Goal: Task Accomplishment & Management: Complete application form

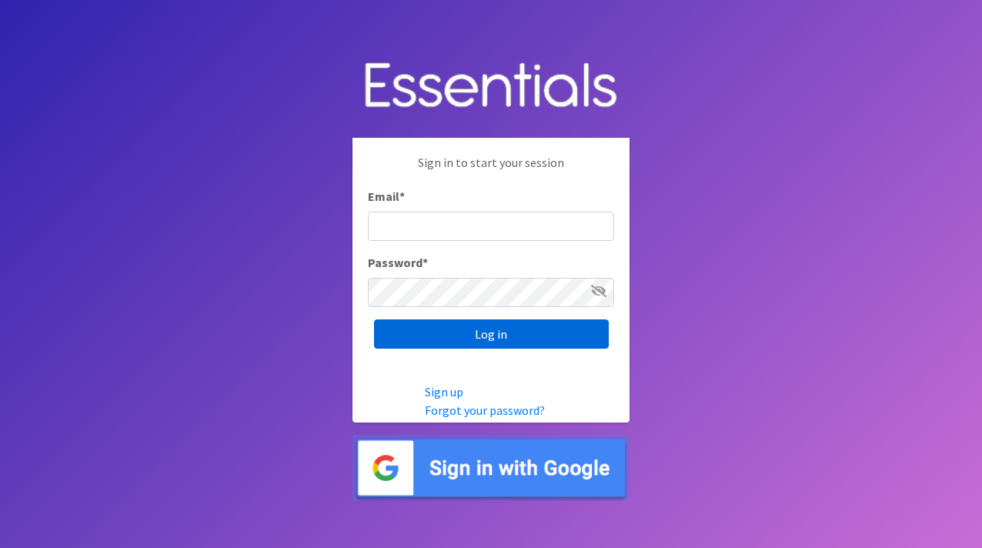
type input "[PERSON_NAME][EMAIL_ADDRESS][DOMAIN_NAME]"
click at [509, 341] on input "Log in" at bounding box center [491, 333] width 235 height 29
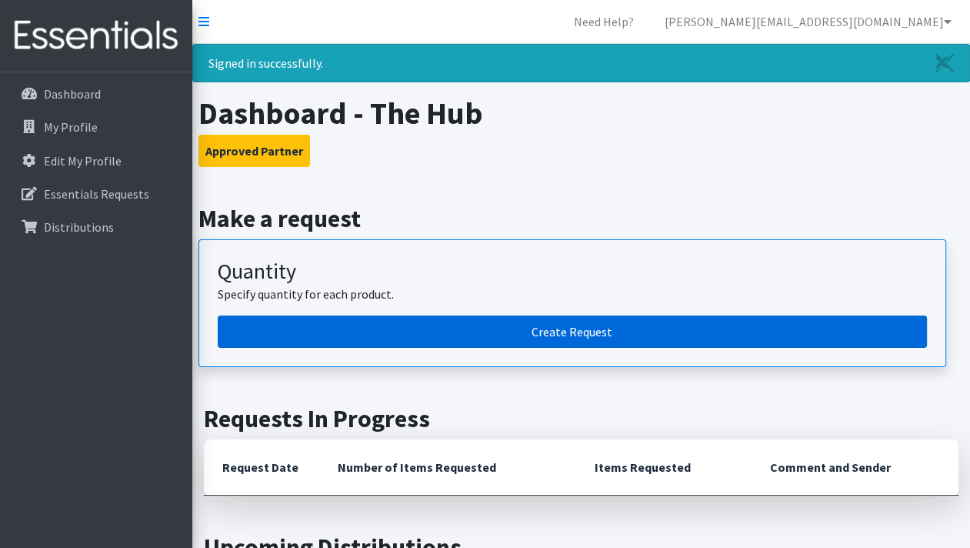
click at [561, 332] on link "Create Request" at bounding box center [572, 331] width 709 height 32
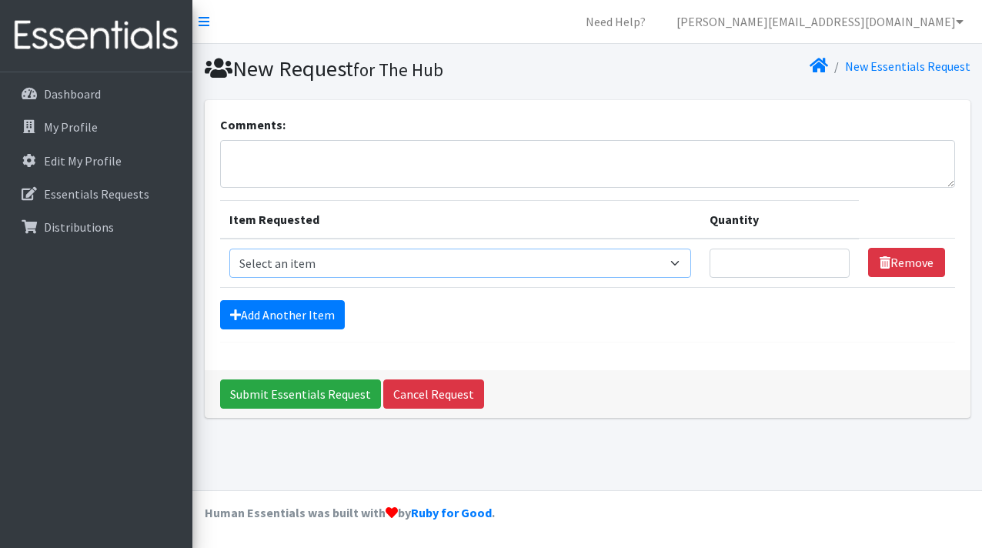
click at [415, 256] on select "Select an item Cleanse: Bar soap Clothing: Socks (list the # of pairs of socks …" at bounding box center [460, 262] width 462 height 29
select select "15546"
click at [229, 248] on select "Select an item Cleanse: Bar soap Clothing: Socks (list the # of pairs of socks …" at bounding box center [460, 262] width 462 height 29
click at [762, 256] on input "Quantity" at bounding box center [779, 262] width 141 height 29
type input "20"
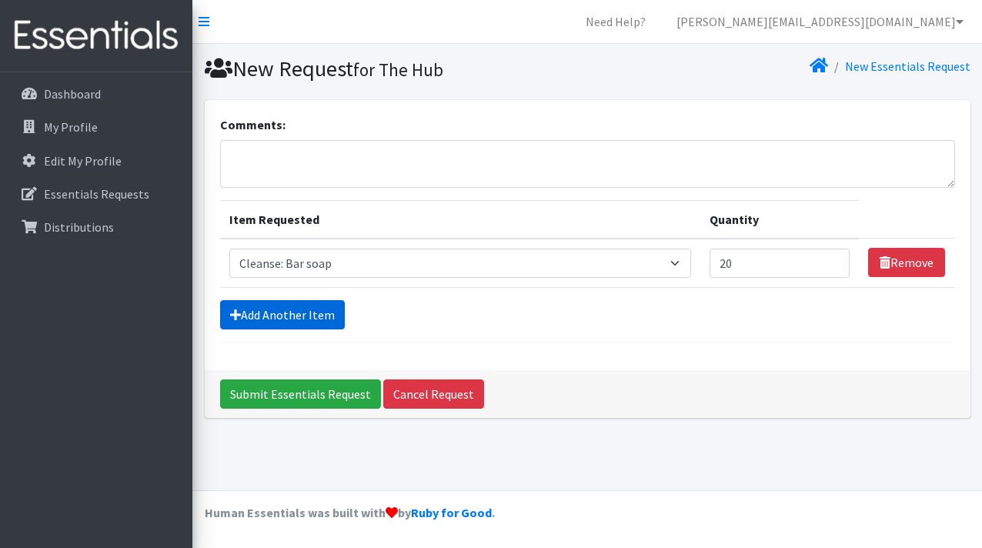
click at [312, 318] on link "Add Another Item" at bounding box center [282, 314] width 125 height 29
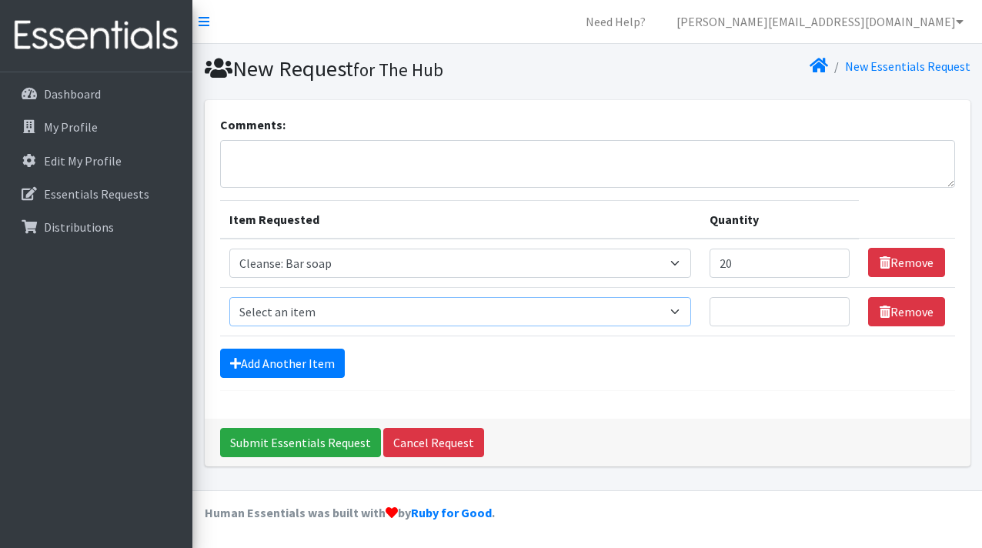
click at [312, 318] on select "Select an item Cleanse: Bar soap Clothing: Socks (list the # of pairs of socks …" at bounding box center [460, 311] width 462 height 29
select select "12011"
click at [229, 297] on select "Select an item Cleanse: Bar soap Clothing: Socks (list the # of pairs of socks …" at bounding box center [460, 311] width 462 height 29
click at [739, 309] on input "Quantity" at bounding box center [779, 311] width 141 height 29
type input "20"
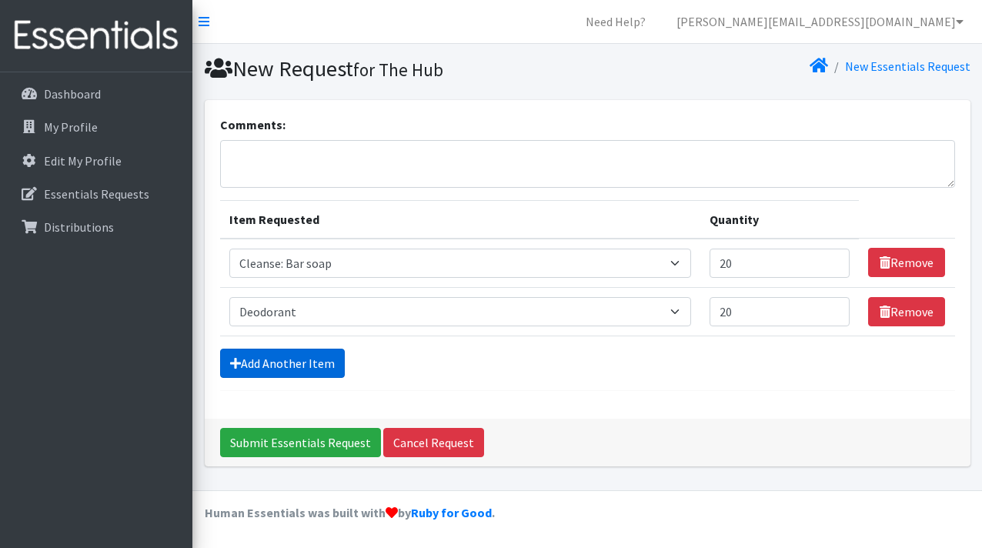
click at [317, 368] on link "Add Another Item" at bounding box center [282, 363] width 125 height 29
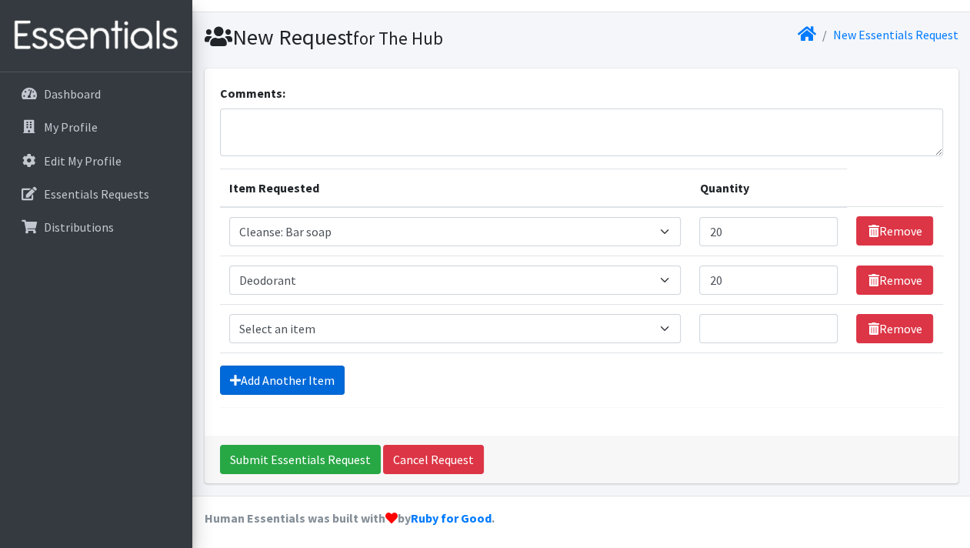
scroll to position [34, 0]
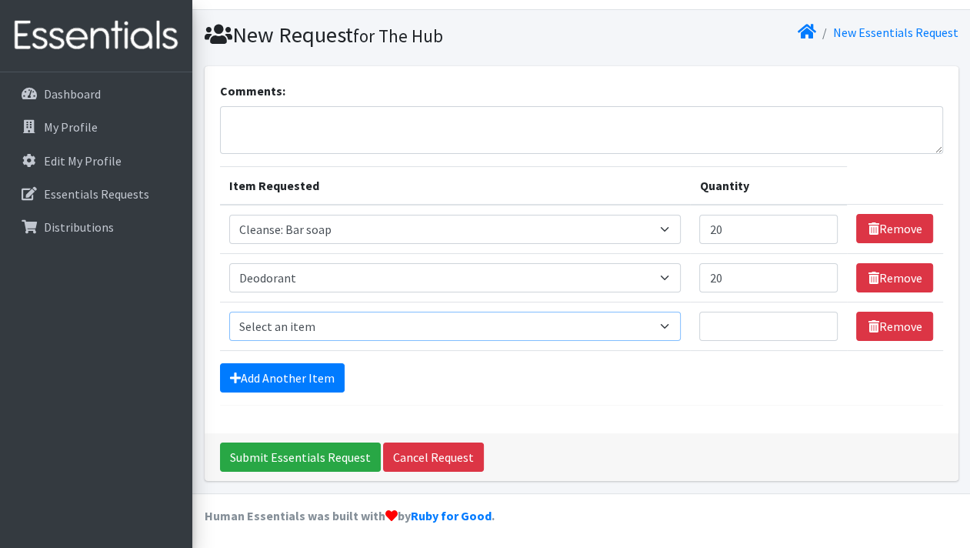
click at [289, 332] on select "Select an item Cleanse: Bar soap Clothing: Socks (list the # of pairs of socks …" at bounding box center [455, 326] width 452 height 29
select select "15542"
click at [229, 312] on select "Select an item Cleanse: Bar soap Clothing: Socks (list the # of pairs of socks …" at bounding box center [455, 326] width 452 height 29
click at [726, 325] on input "Quantity" at bounding box center [768, 326] width 138 height 29
type input "10"
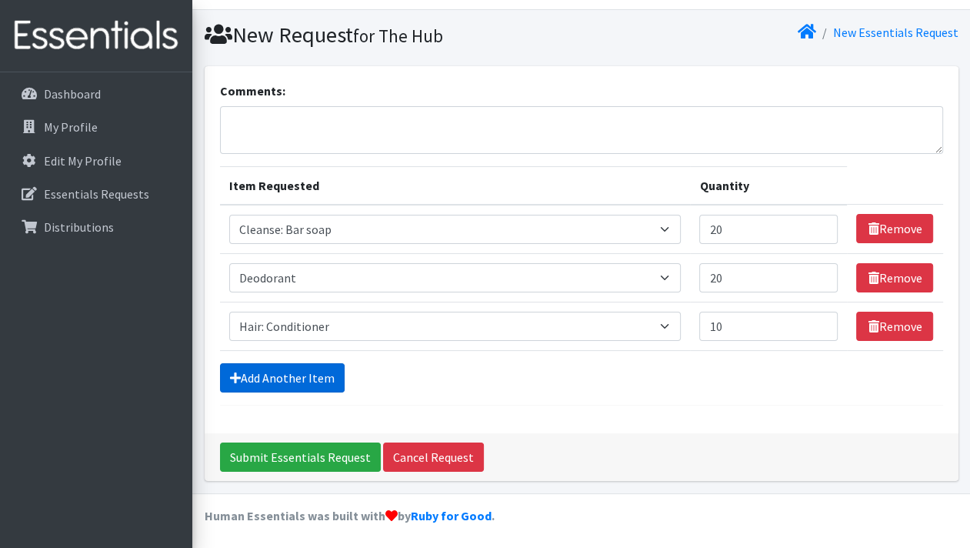
click at [295, 379] on link "Add Another Item" at bounding box center [282, 377] width 125 height 29
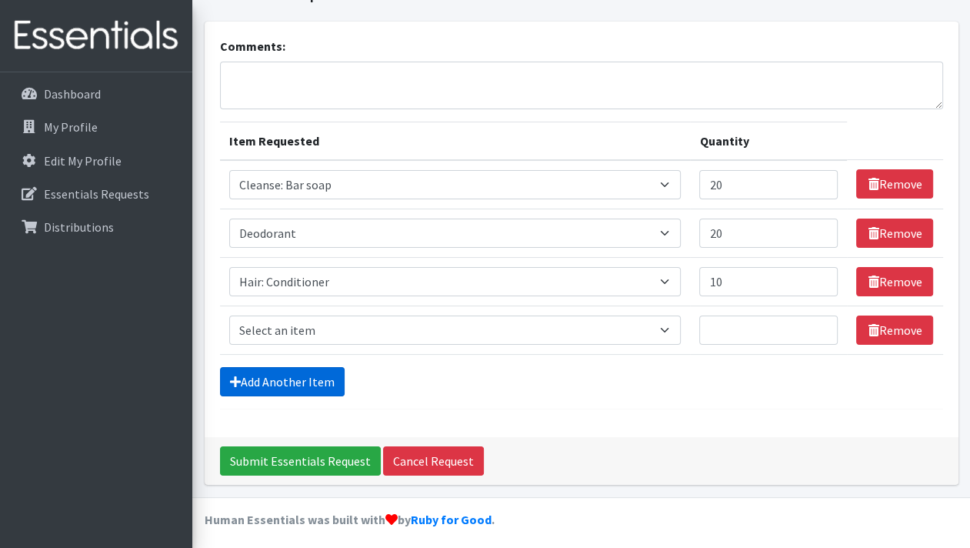
scroll to position [83, 0]
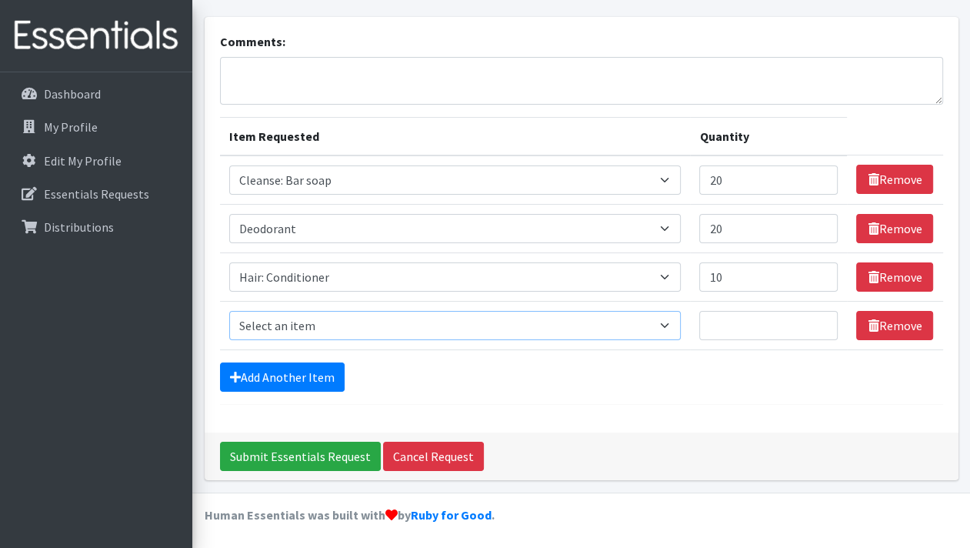
click at [292, 318] on select "Select an item Cleanse: Bar soap Clothing: Socks (list the # of pairs of socks …" at bounding box center [455, 325] width 452 height 29
select select "15543"
click at [229, 311] on select "Select an item Cleanse: Bar soap Clothing: Socks (list the # of pairs of socks …" at bounding box center [455, 325] width 452 height 29
click at [726, 323] on input "Quantity" at bounding box center [768, 325] width 138 height 29
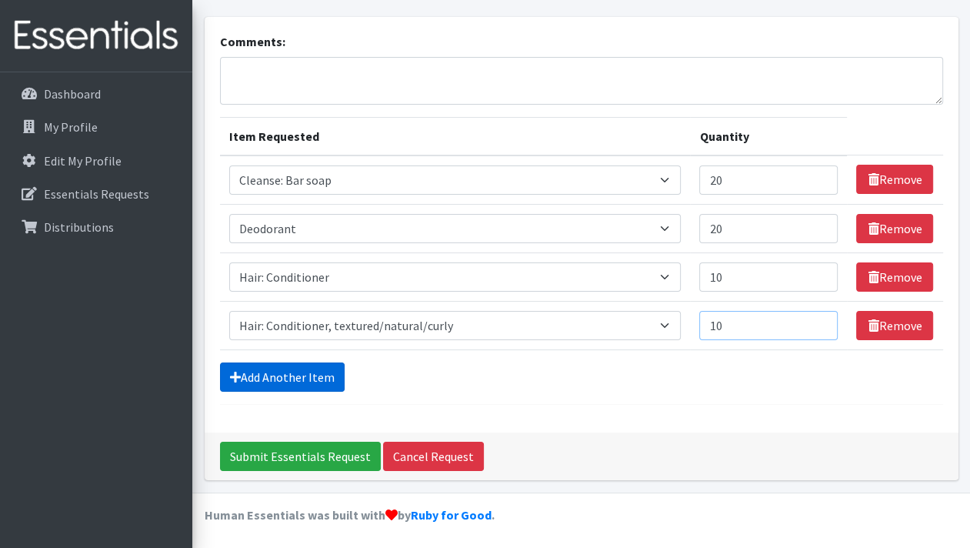
type input "10"
click at [320, 377] on link "Add Another Item" at bounding box center [282, 376] width 125 height 29
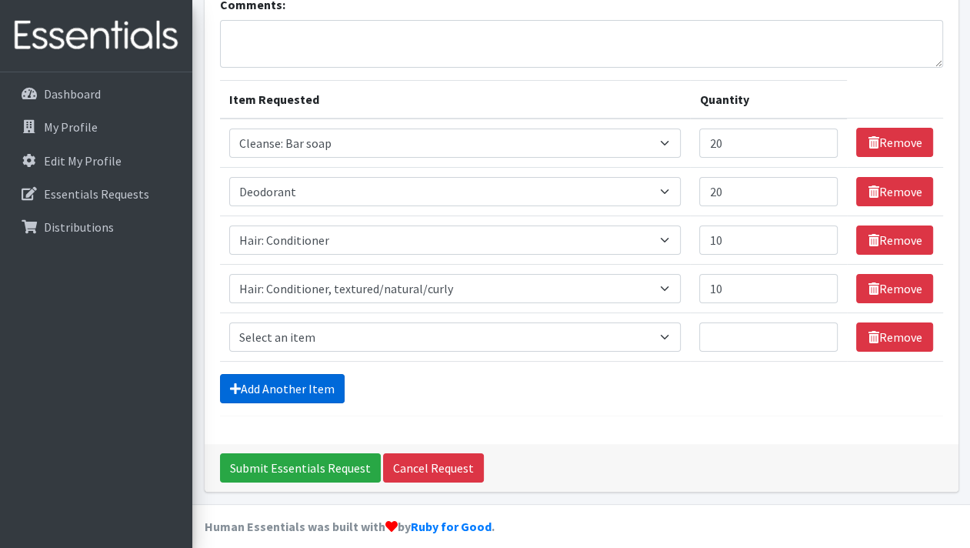
scroll to position [131, 0]
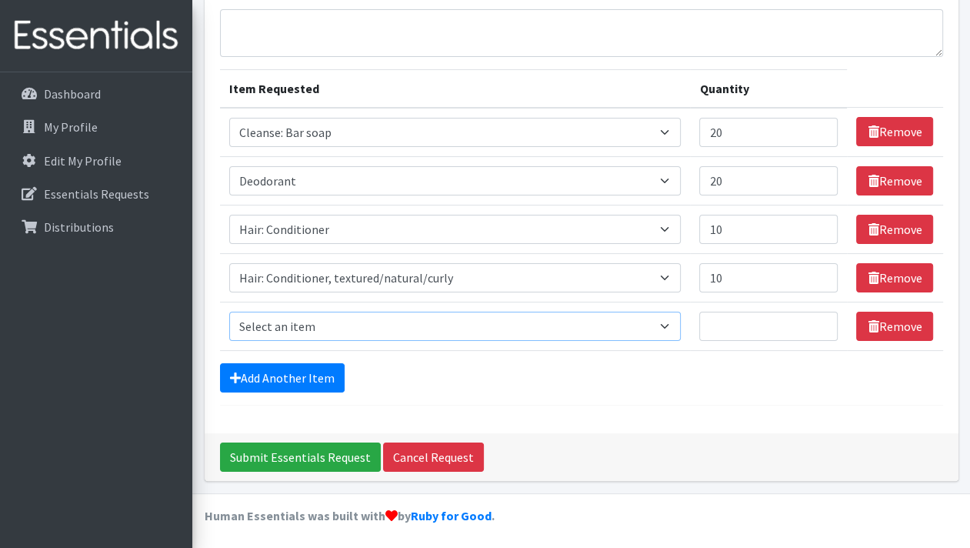
click at [342, 312] on select "Select an item Cleanse: Bar soap Clothing: Socks (list the # of pairs of socks …" at bounding box center [455, 326] width 452 height 29
select select "15544"
click at [229, 312] on select "Select an item Cleanse: Bar soap Clothing: Socks (list the # of pairs of socks …" at bounding box center [455, 326] width 452 height 29
click at [754, 332] on input "Quantity" at bounding box center [768, 326] width 138 height 29
type input "10"
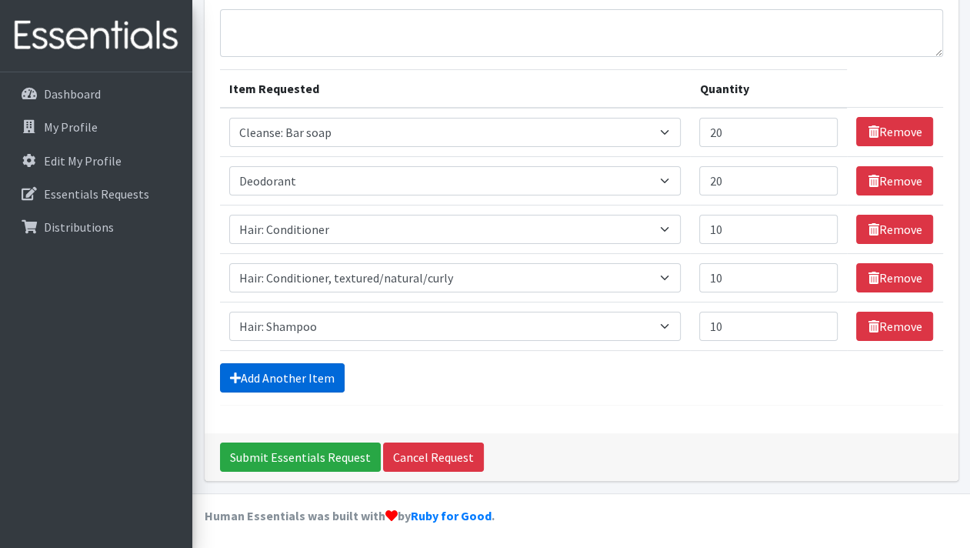
click at [319, 379] on link "Add Another Item" at bounding box center [282, 377] width 125 height 29
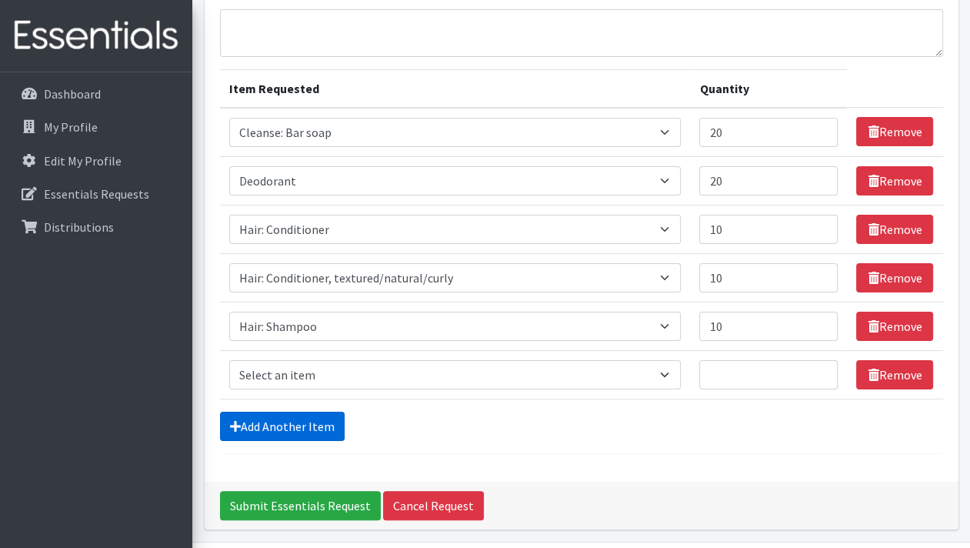
scroll to position [179, 0]
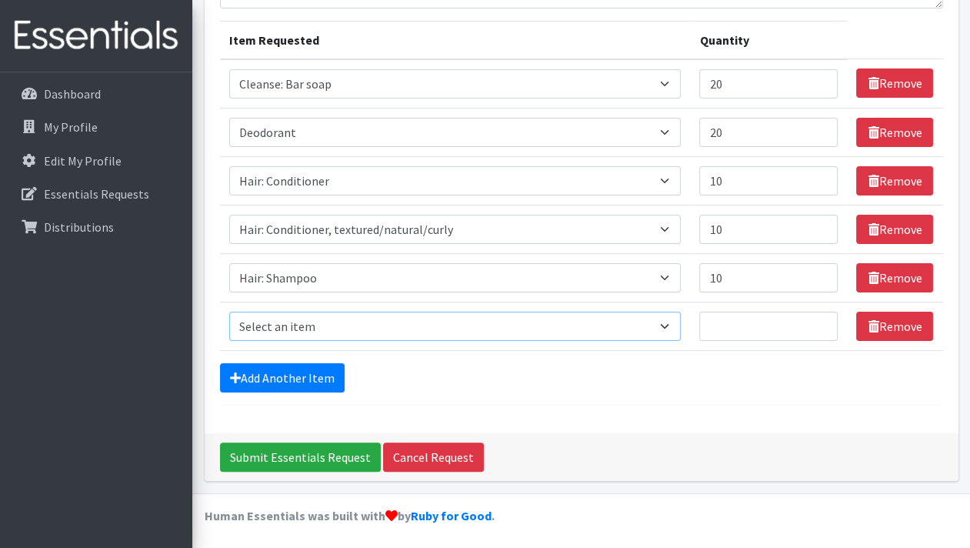
click at [326, 326] on select "Select an item Cleanse: Bar soap Clothing: Socks (list the # of pairs of socks …" at bounding box center [455, 326] width 452 height 29
select select "15545"
click at [229, 312] on select "Select an item Cleanse: Bar soap Clothing: Socks (list the # of pairs of socks …" at bounding box center [455, 326] width 452 height 29
click at [720, 321] on input "Quantity" at bounding box center [768, 326] width 138 height 29
type input "10"
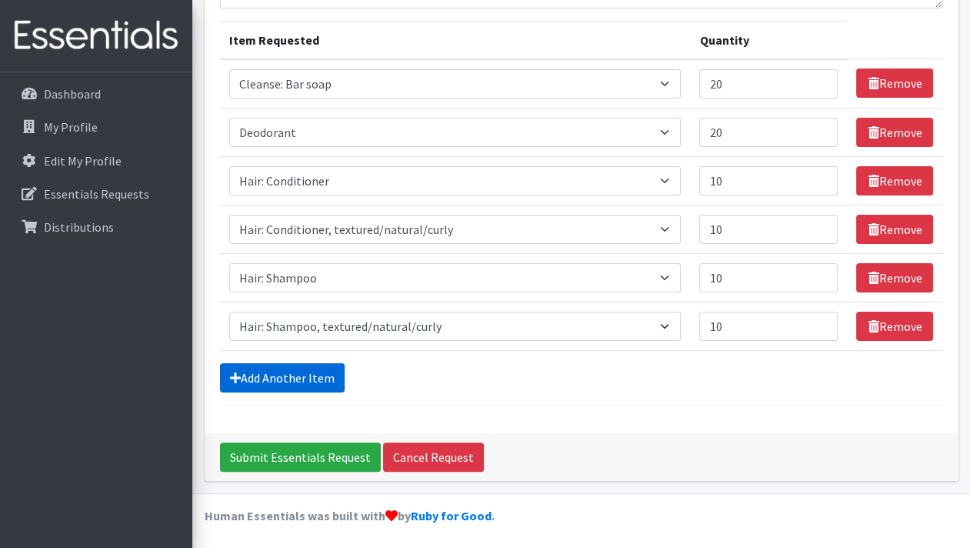
click at [329, 381] on link "Add Another Item" at bounding box center [282, 377] width 125 height 29
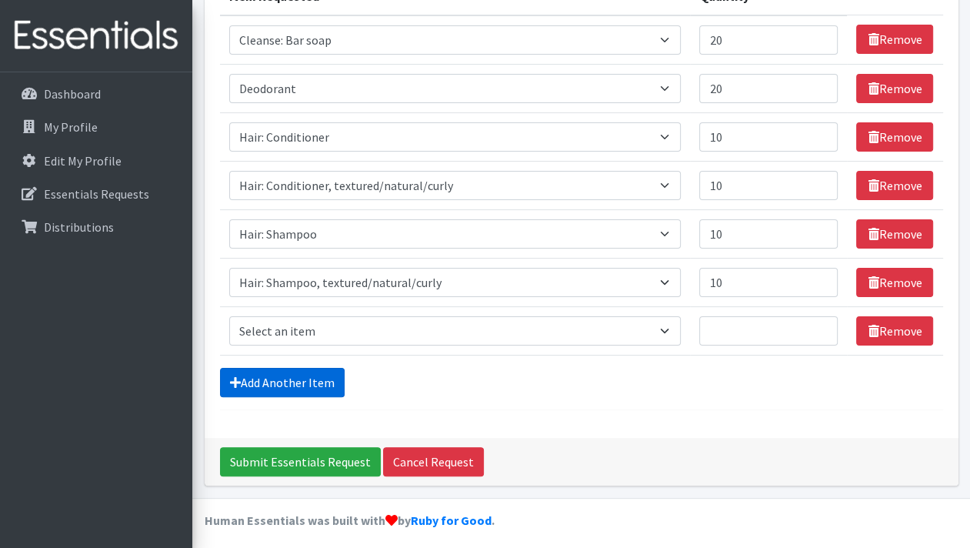
scroll to position [228, 0]
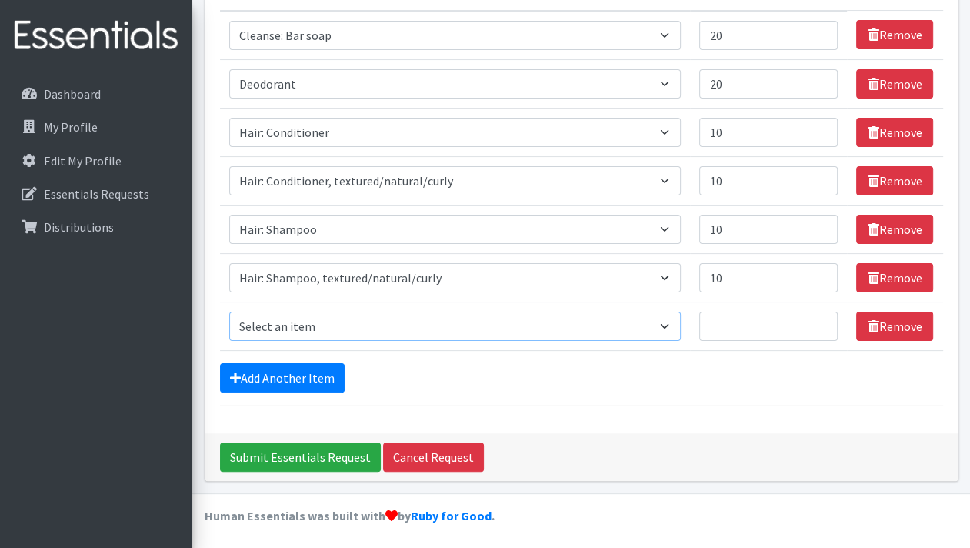
click at [325, 323] on select "Select an item Cleanse: Bar soap Clothing: Socks (list the # of pairs of socks …" at bounding box center [455, 326] width 452 height 29
select select "15113"
click at [229, 312] on select "Select an item Cleanse: Bar soap Clothing: Socks (list the # of pairs of socks …" at bounding box center [455, 326] width 452 height 29
click at [735, 329] on input "Quantity" at bounding box center [768, 326] width 138 height 29
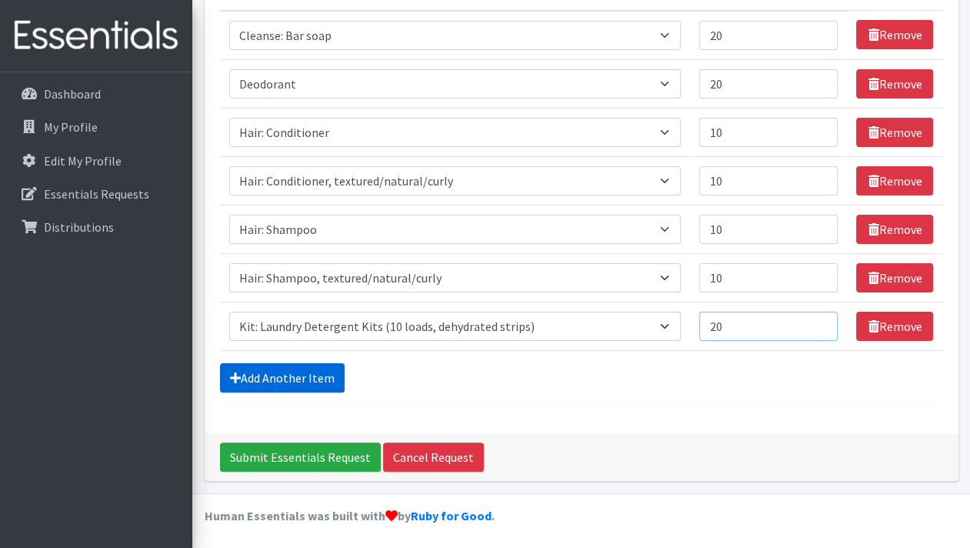
type input "20"
click at [302, 379] on link "Add Another Item" at bounding box center [282, 377] width 125 height 29
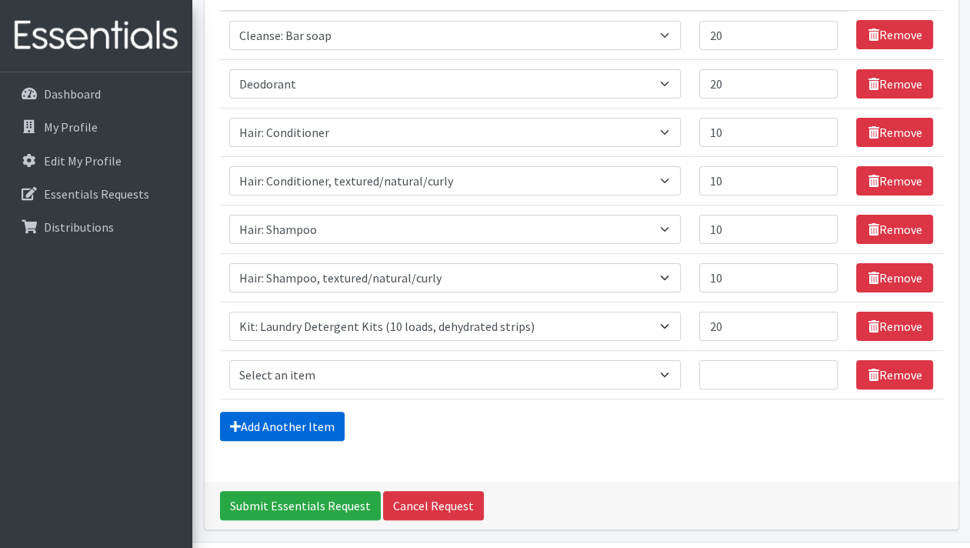
scroll to position [276, 0]
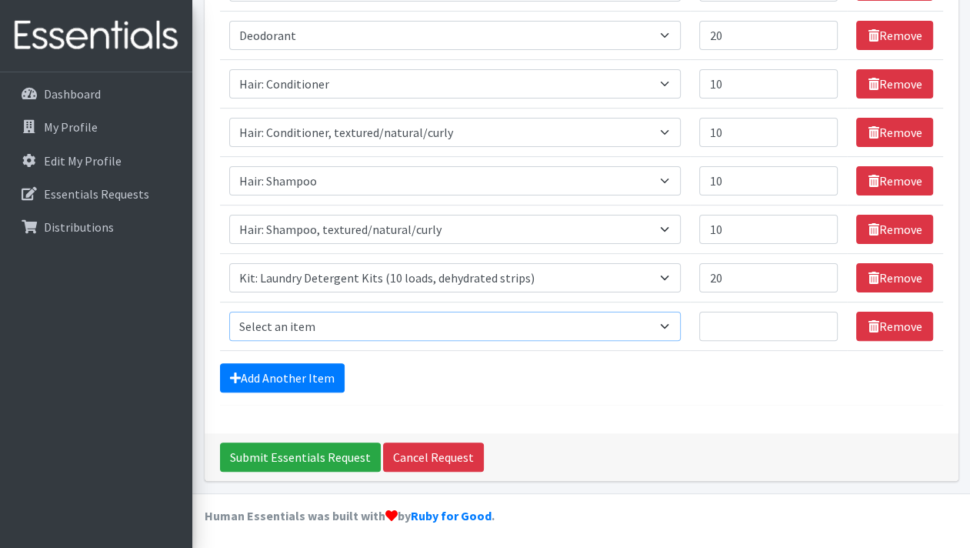
click at [314, 327] on select "Select an item Cleanse: Bar soap Clothing: Socks (list the # of pairs of socks …" at bounding box center [455, 326] width 452 height 29
select select "12333"
click at [229, 312] on select "Select an item Cleanse: Bar soap Clothing: Socks (list the # of pairs of socks …" at bounding box center [455, 326] width 452 height 29
click at [711, 321] on input "Quantity" at bounding box center [768, 326] width 138 height 29
type input "30"
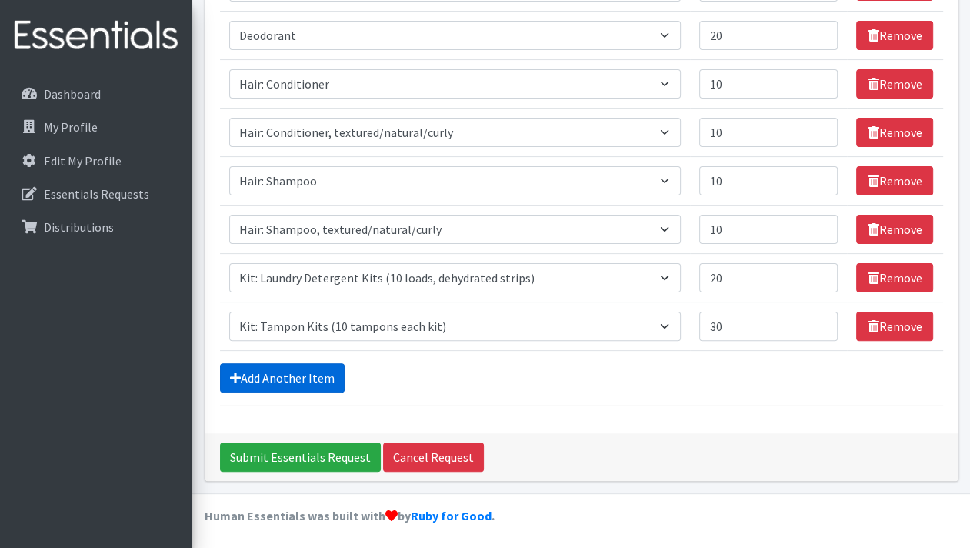
click at [301, 378] on link "Add Another Item" at bounding box center [282, 377] width 125 height 29
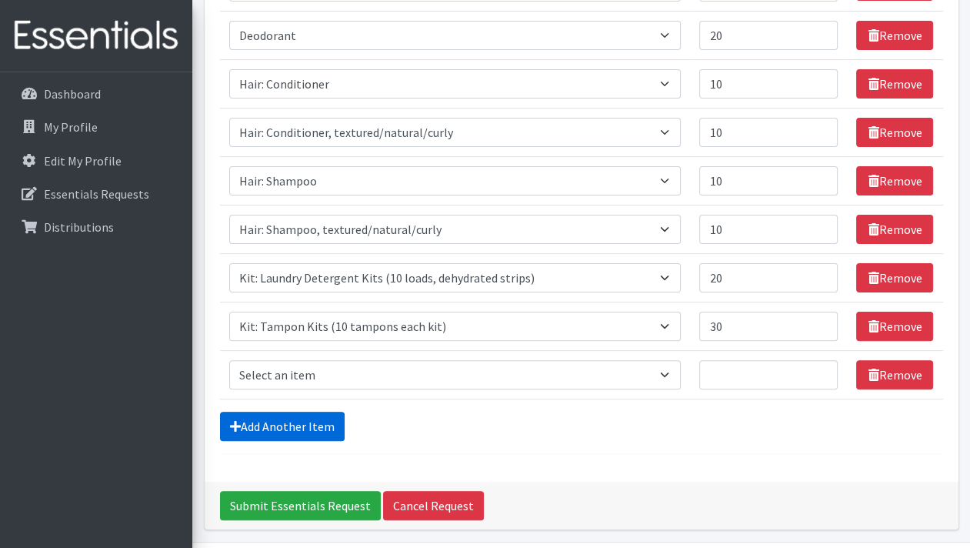
scroll to position [324, 0]
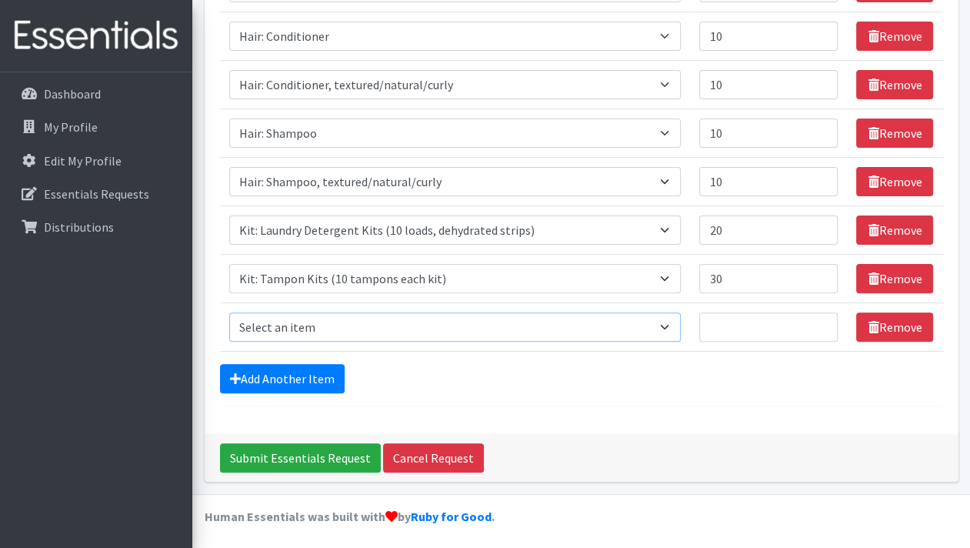
click at [325, 318] on select "Select an item Cleanse: Bar soap Clothing: Socks (list the # of pairs of socks …" at bounding box center [455, 326] width 452 height 29
select select "12838"
click at [229, 312] on select "Select an item Cleanse: Bar soap Clothing: Socks (list the # of pairs of socks …" at bounding box center [455, 326] width 452 height 29
click at [721, 327] on input "Quantity" at bounding box center [768, 326] width 138 height 29
type input "10"
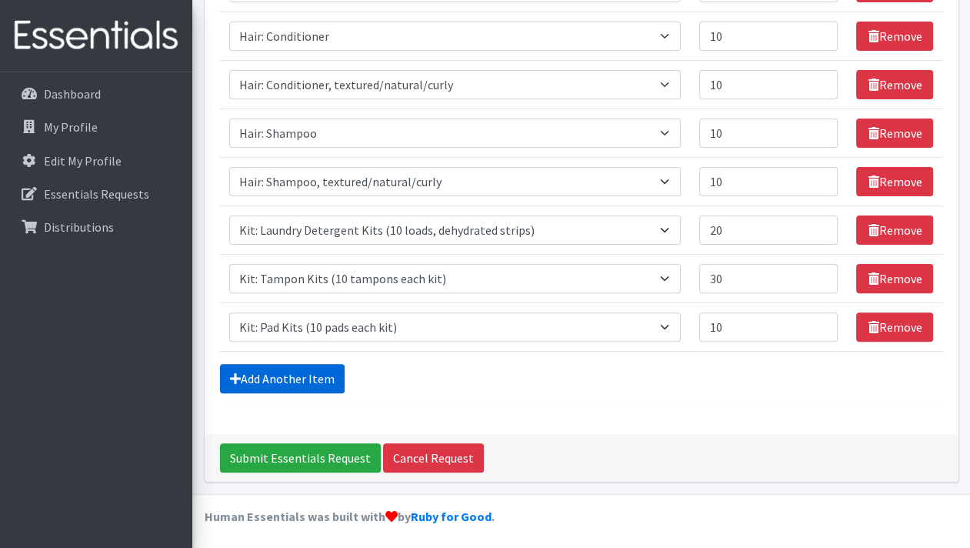
click at [299, 374] on link "Add Another Item" at bounding box center [282, 378] width 125 height 29
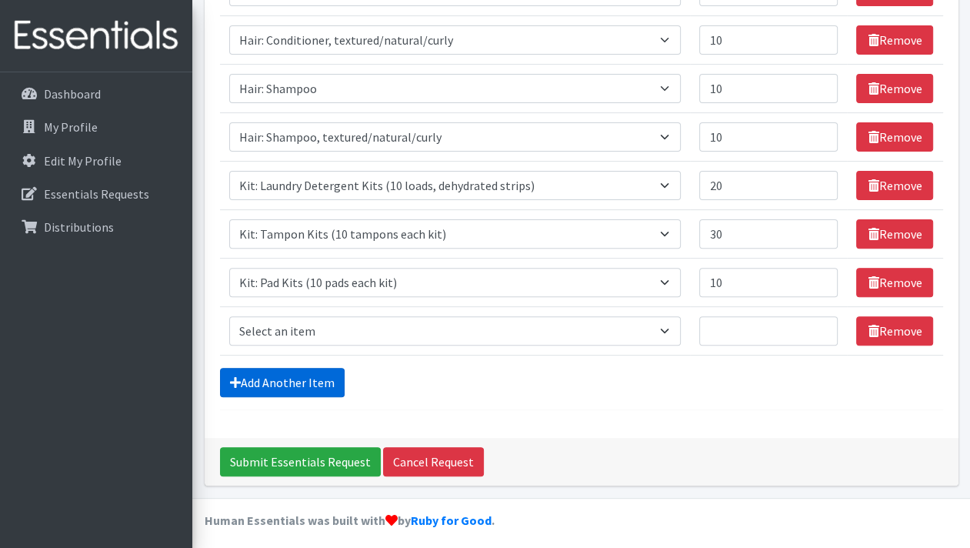
scroll to position [372, 0]
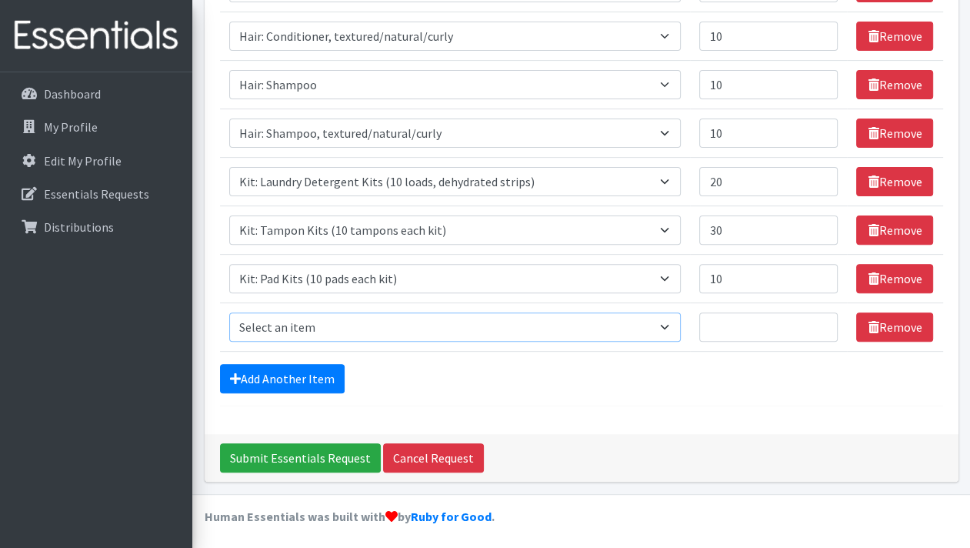
click at [322, 321] on select "Select an item Cleanse: Bar soap Clothing: Socks (list the # of pairs of socks …" at bounding box center [455, 326] width 452 height 29
select select "15548"
click at [229, 312] on select "Select an item Cleanse: Bar soap Clothing: Socks (list the # of pairs of socks …" at bounding box center [455, 326] width 452 height 29
click at [710, 325] on input "Quantity" at bounding box center [768, 326] width 138 height 29
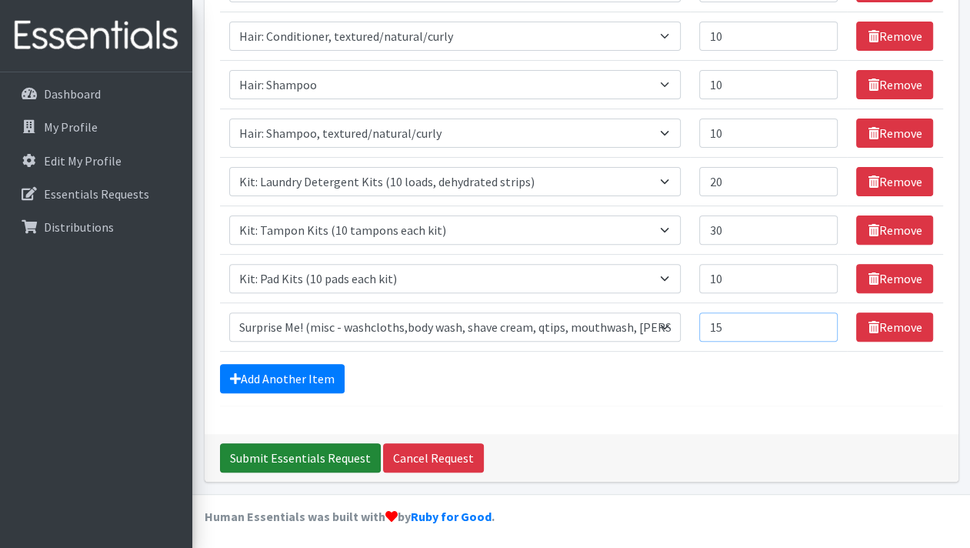
type input "15"
click at [320, 452] on input "Submit Essentials Request" at bounding box center [300, 457] width 161 height 29
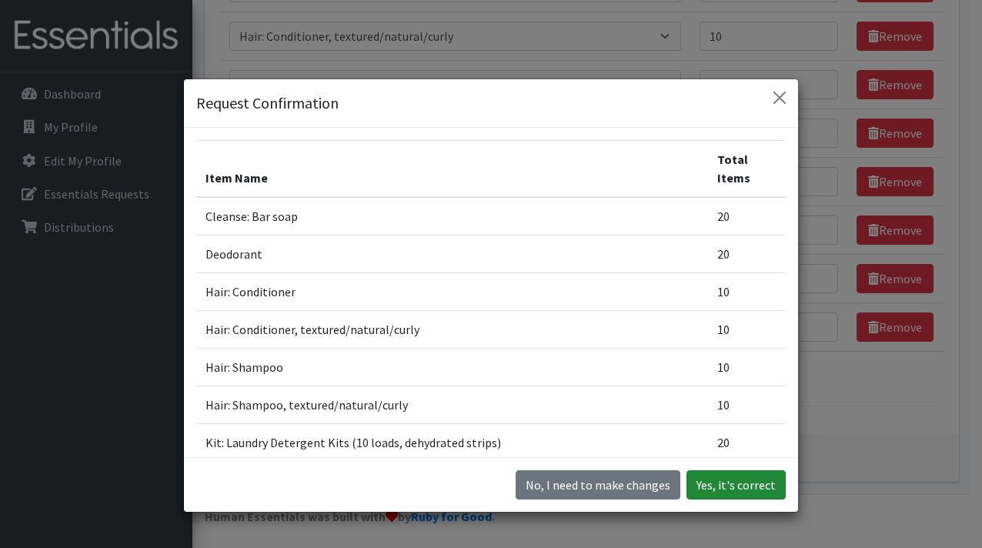
click at [752, 489] on button "Yes, it's correct" at bounding box center [735, 484] width 99 height 29
